Goal: Navigation & Orientation: Find specific page/section

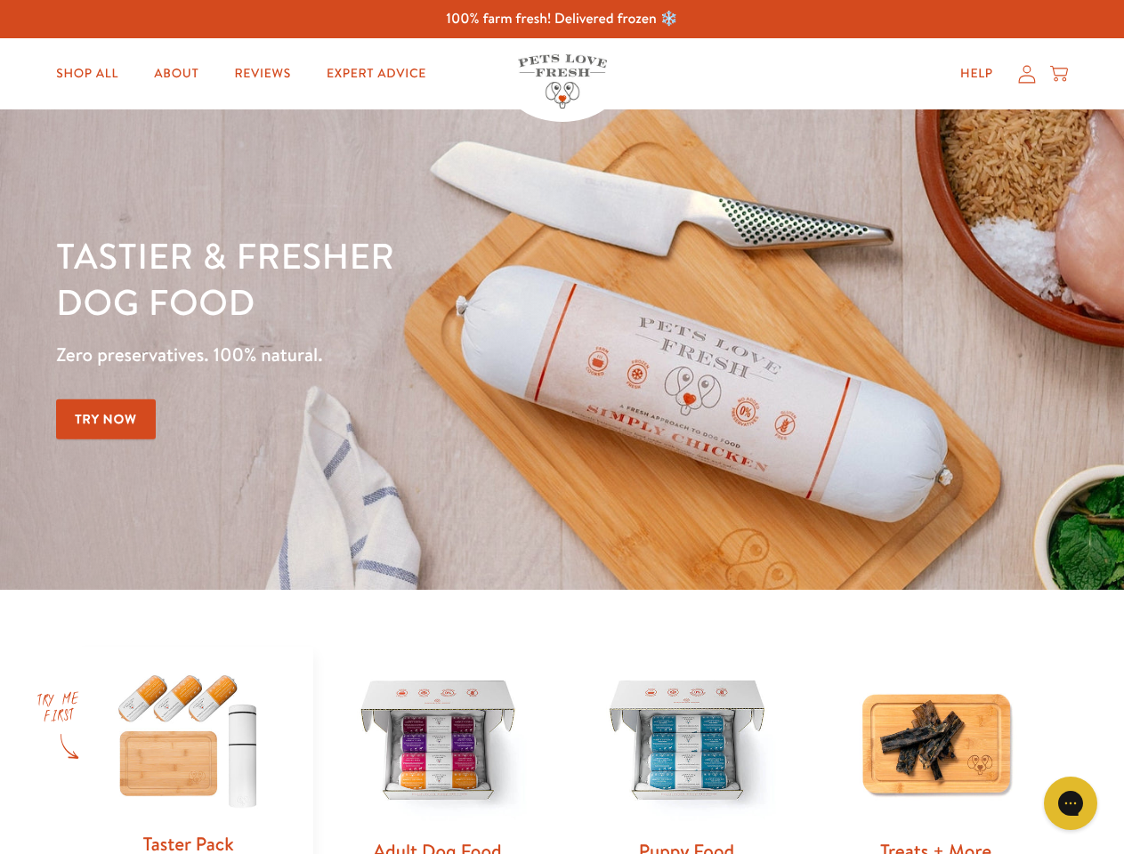
click at [562, 427] on div "Tastier & fresher dog food Zero preservatives. 100% natural. Try Now" at bounding box center [393, 349] width 675 height 235
click at [1071, 804] on icon "Gorgias live chat" at bounding box center [1070, 803] width 17 height 17
